Goal: Task Accomplishment & Management: Manage account settings

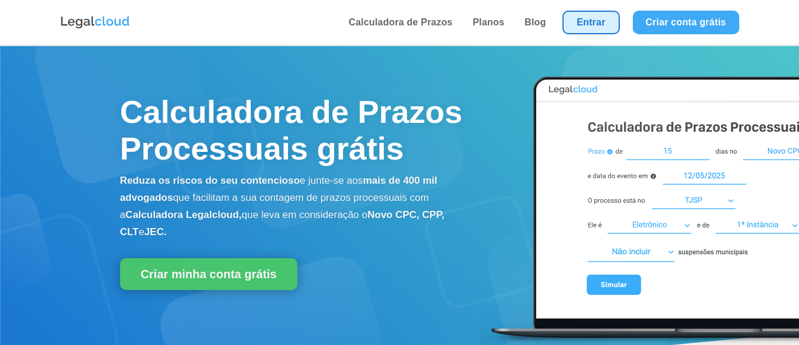
click at [579, 33] on link "Entrar" at bounding box center [590, 23] width 57 height 24
click at [580, 30] on link "Entrar" at bounding box center [590, 23] width 57 height 24
click at [581, 22] on link "Entrar" at bounding box center [590, 23] width 57 height 24
click at [581, 23] on link "Entrar" at bounding box center [590, 23] width 57 height 24
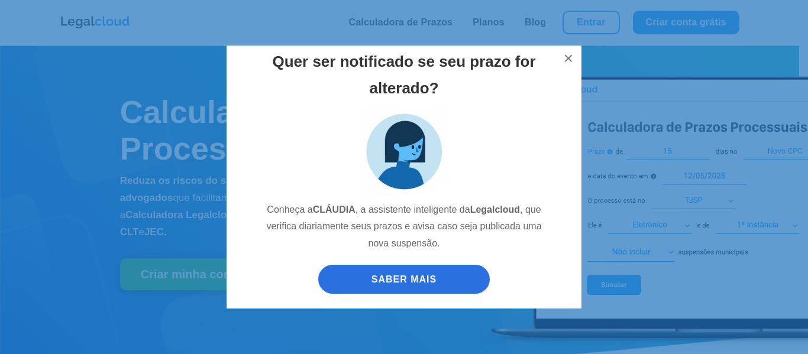
click at [765, 54] on div "Quer ser notificado se seu prazo for alterado? Conheça a CLÁUDIA , a assistente…" at bounding box center [404, 177] width 798 height 286
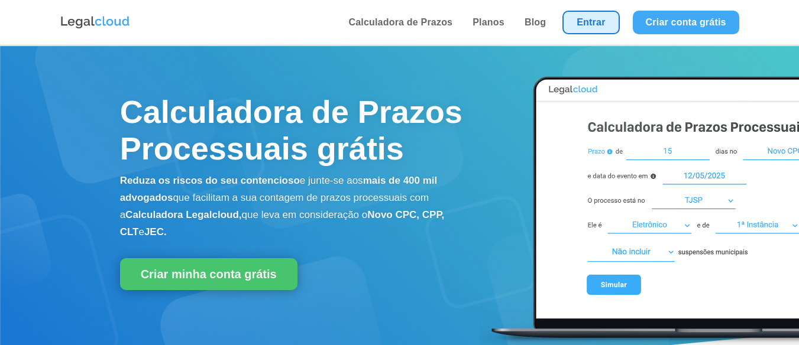
click at [584, 24] on link "Entrar" at bounding box center [590, 23] width 57 height 24
click at [583, 24] on link "Entrar" at bounding box center [590, 23] width 57 height 24
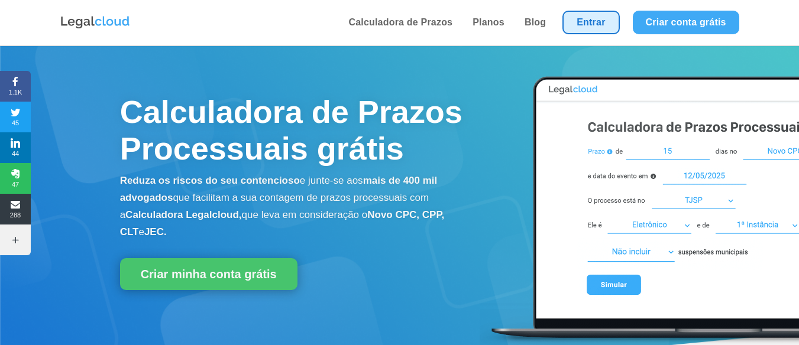
click at [591, 25] on link "Entrar" at bounding box center [590, 23] width 57 height 24
